Goal: Information Seeking & Learning: Check status

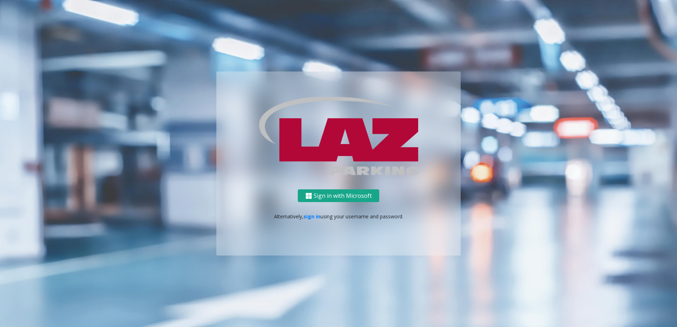
click at [314, 191] on button "Sign in with Microsoft" at bounding box center [338, 195] width 81 height 13
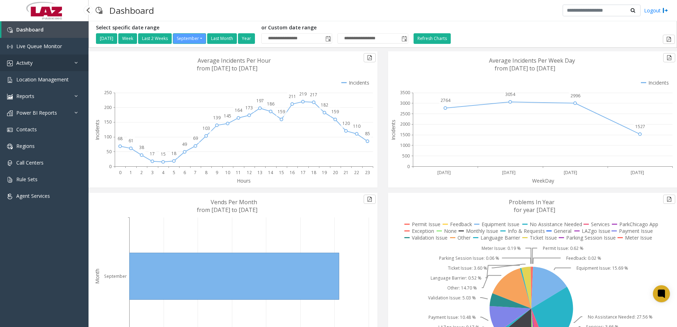
click at [48, 62] on link "Activity" at bounding box center [44, 63] width 88 height 17
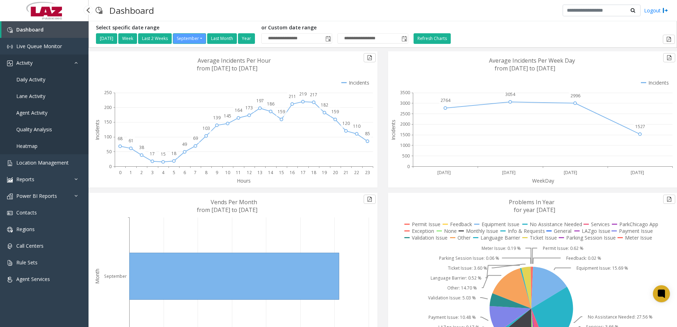
click at [48, 62] on link "Activity" at bounding box center [44, 63] width 88 height 17
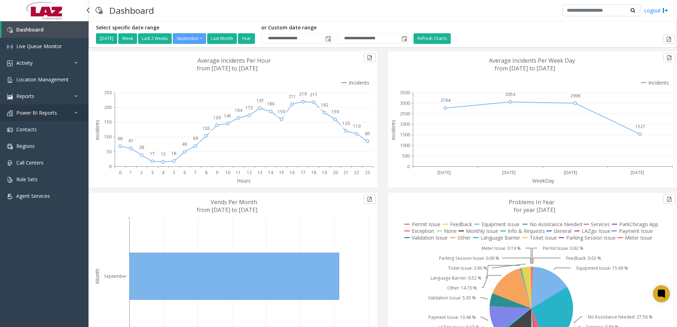
click at [50, 115] on span "Power BI Reports" at bounding box center [36, 112] width 41 height 7
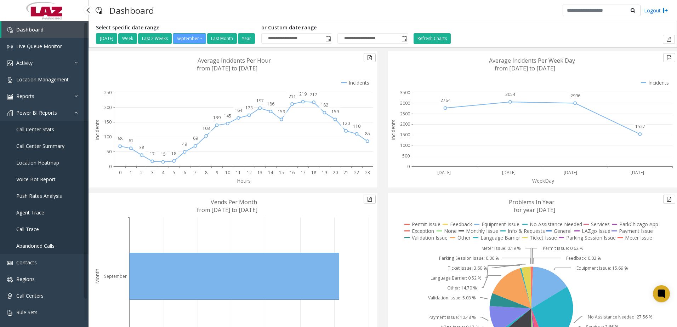
click at [39, 146] on span "Call Center Summary" at bounding box center [40, 146] width 48 height 7
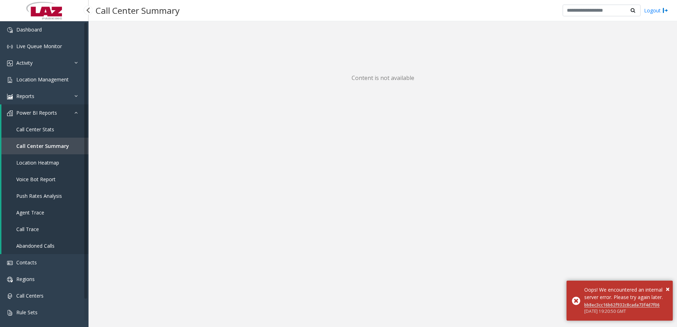
click at [38, 130] on span "Call Center Stats" at bounding box center [35, 129] width 38 height 7
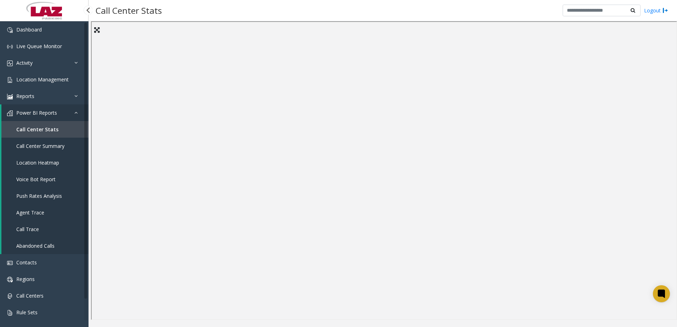
click at [49, 147] on span "Call Center Summary" at bounding box center [40, 146] width 48 height 7
